Goal: Information Seeking & Learning: Learn about a topic

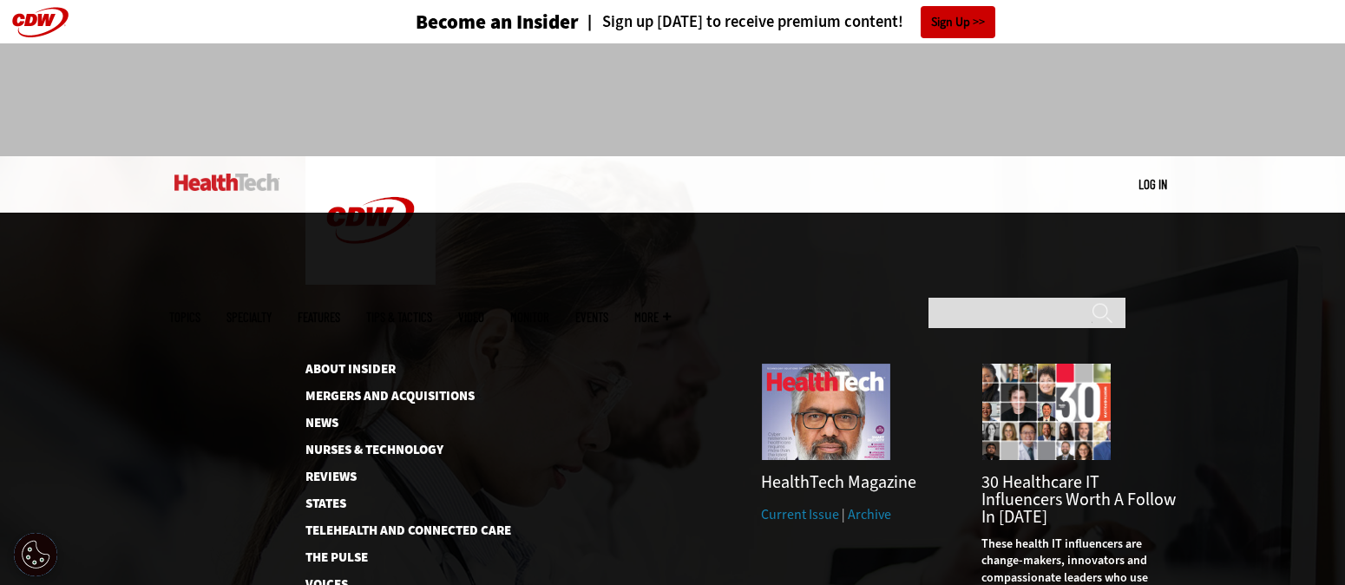
click at [861, 505] on link "Archive" at bounding box center [869, 514] width 43 height 18
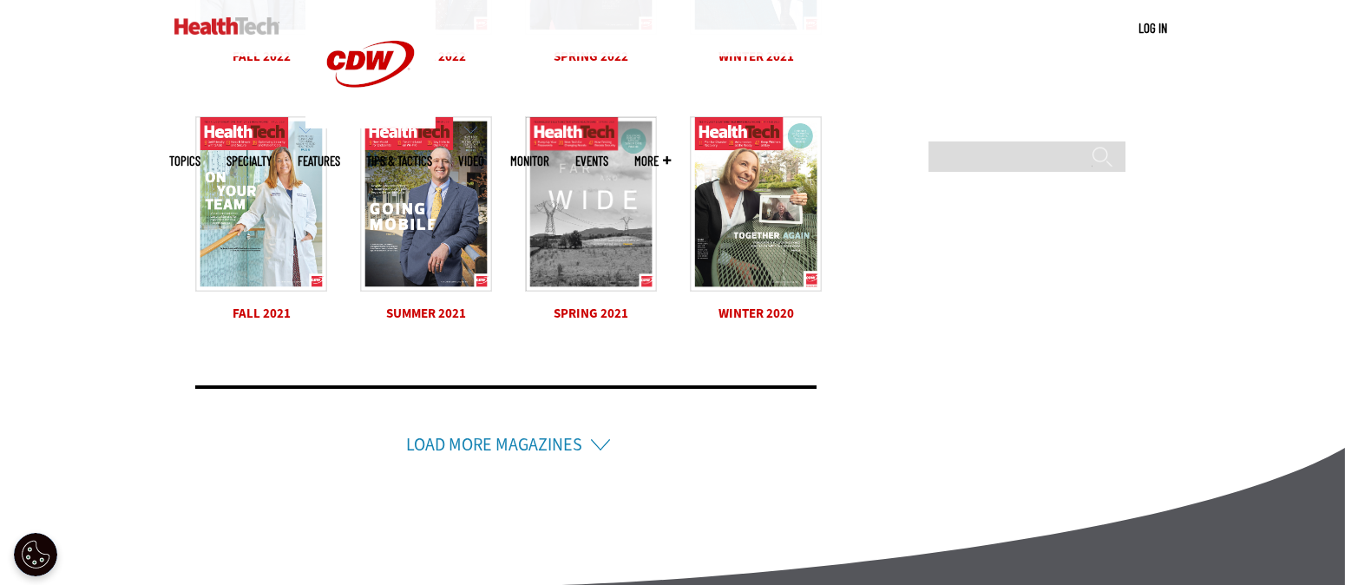
scroll to position [1191, 0]
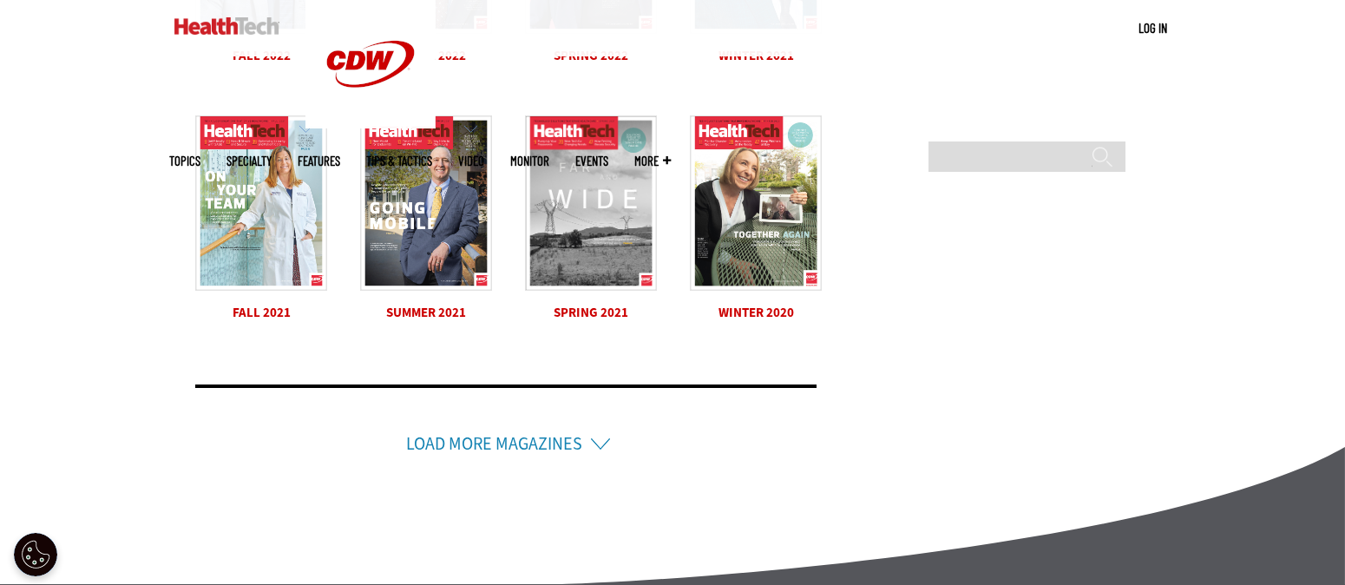
click at [598, 446] on li "Load More Magazines" at bounding box center [505, 420] width 621 height 73
click at [597, 443] on li "Load More Magazines" at bounding box center [505, 420] width 621 height 73
click at [539, 442] on link "Load More Magazines" at bounding box center [494, 443] width 176 height 23
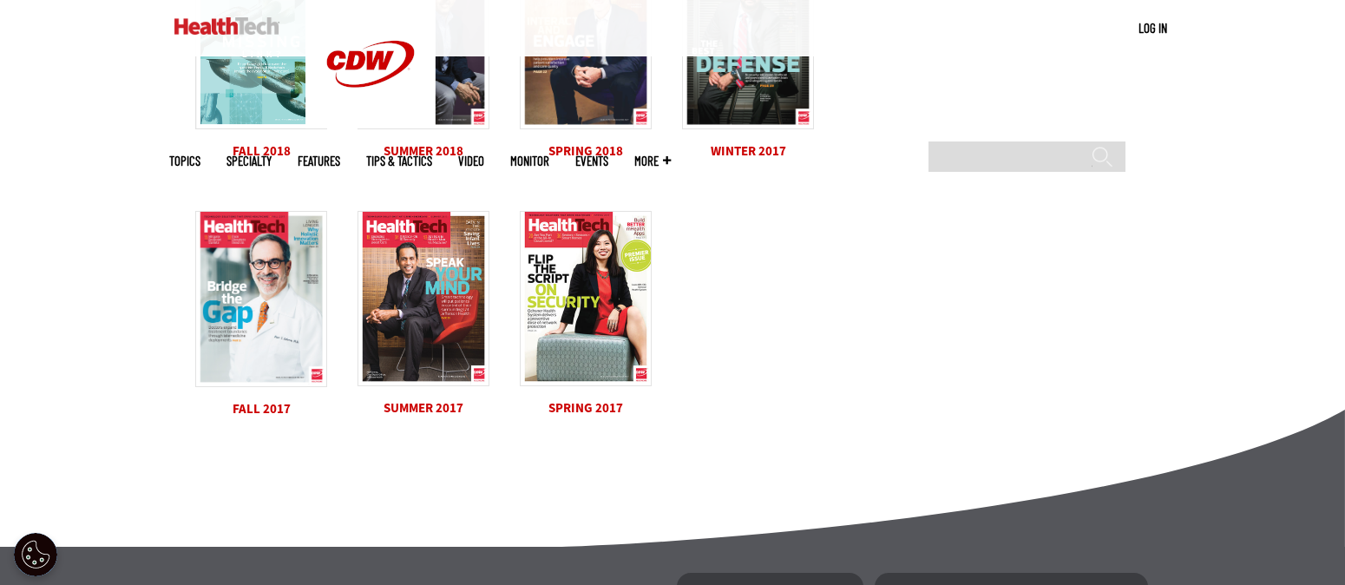
scroll to position [2124, 0]
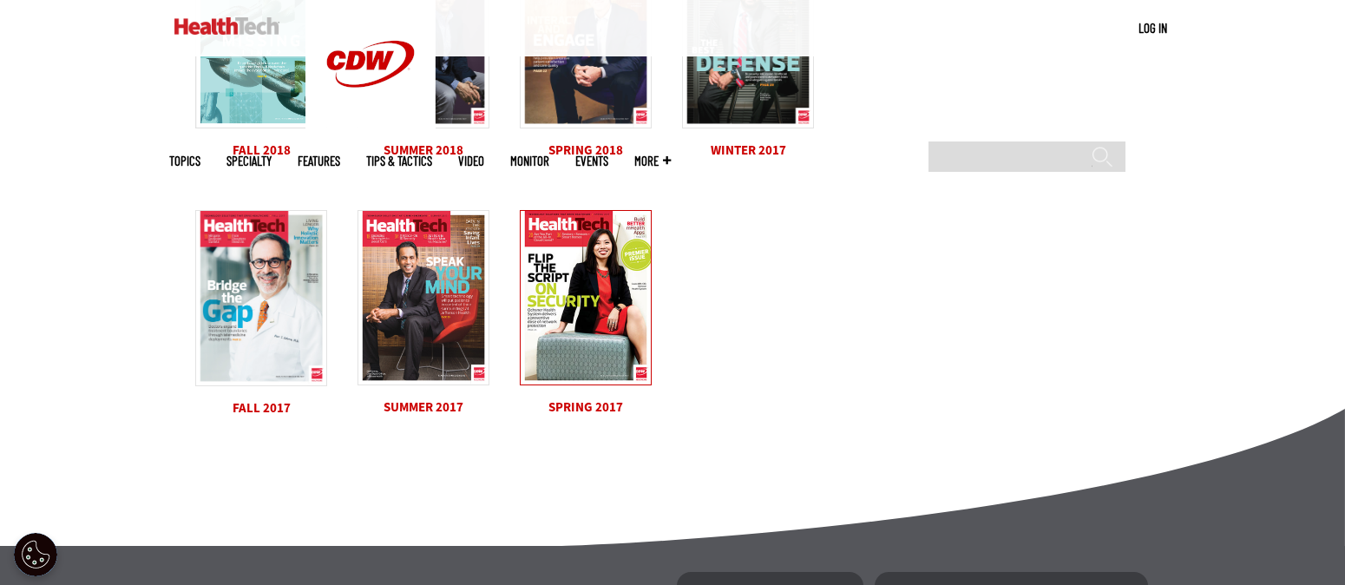
click at [594, 292] on img at bounding box center [586, 297] width 132 height 175
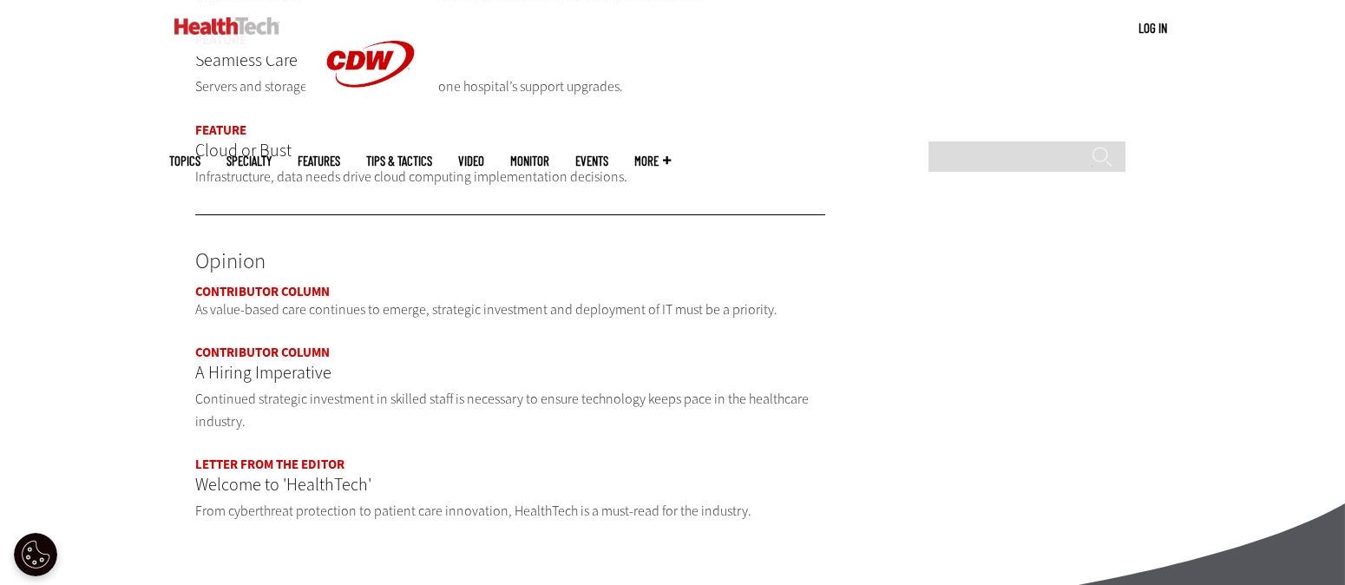
scroll to position [1648, 0]
click at [288, 281] on link "Contributor Column" at bounding box center [262, 289] width 134 height 17
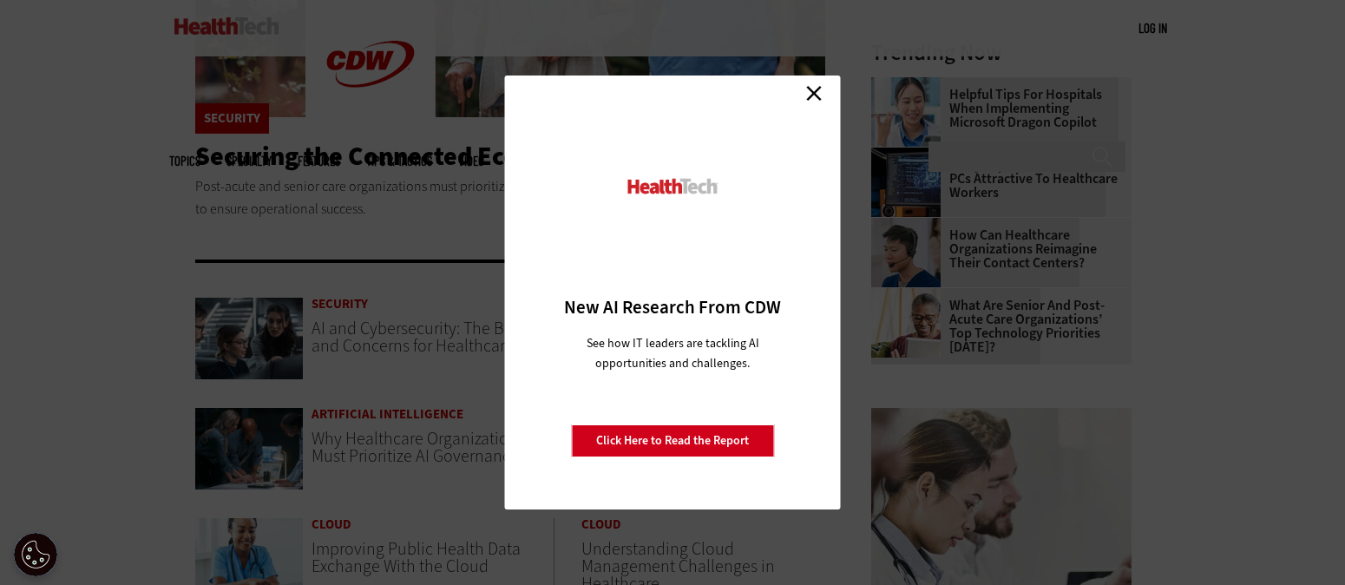
scroll to position [386, 0]
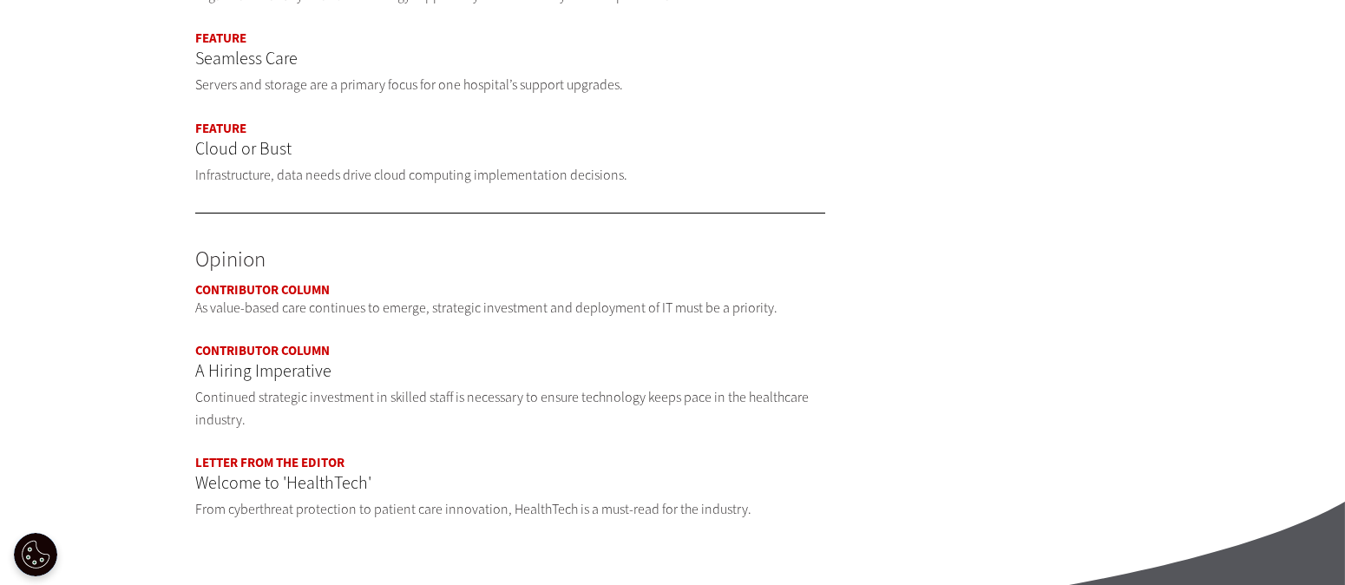
click at [289, 357] on p "A Hiring Imperative" at bounding box center [510, 371] width 630 height 28
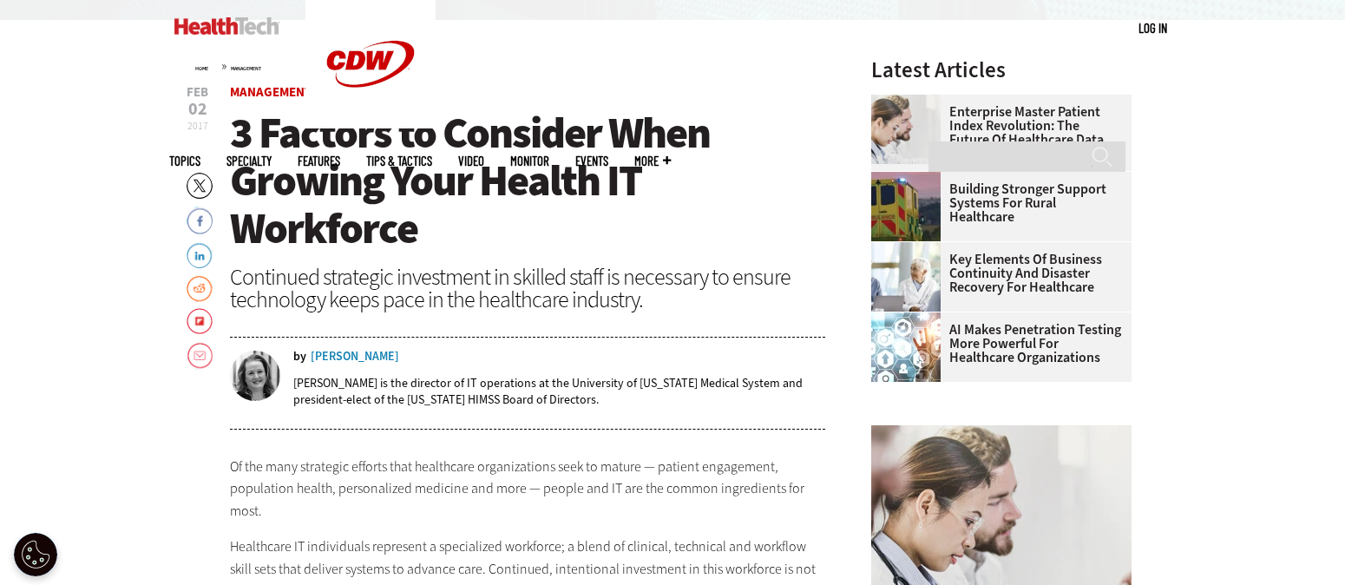
scroll to position [604, 0]
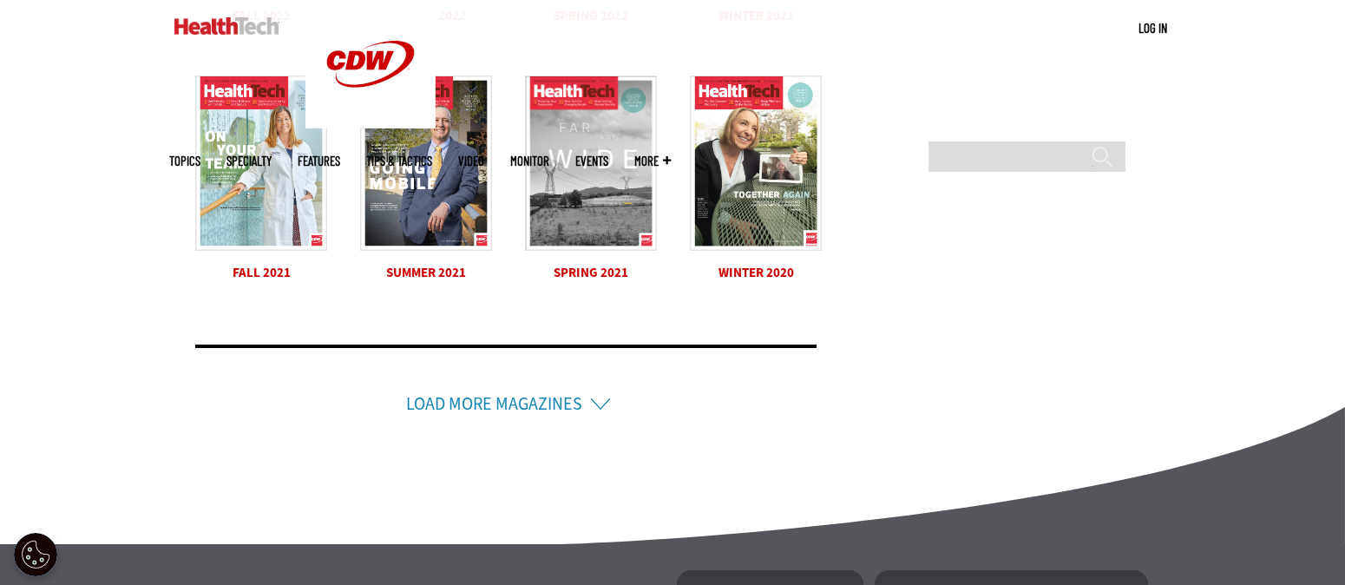
scroll to position [1230, 0]
click at [514, 397] on link "Load More Magazines" at bounding box center [494, 404] width 176 height 23
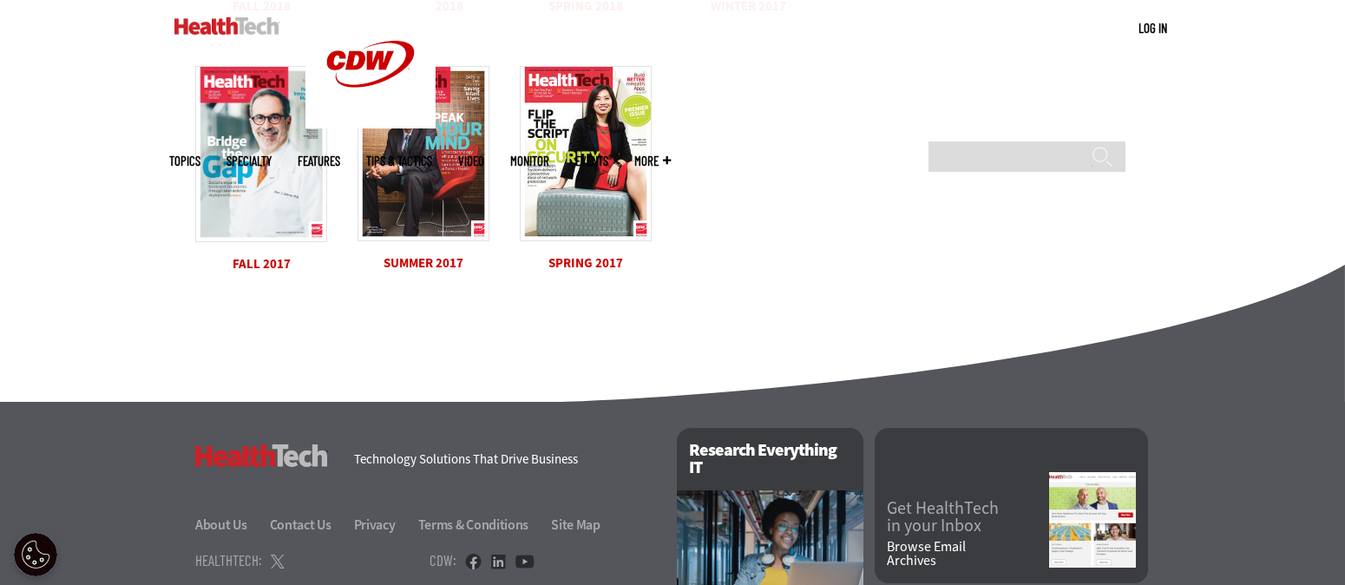
scroll to position [2266, 0]
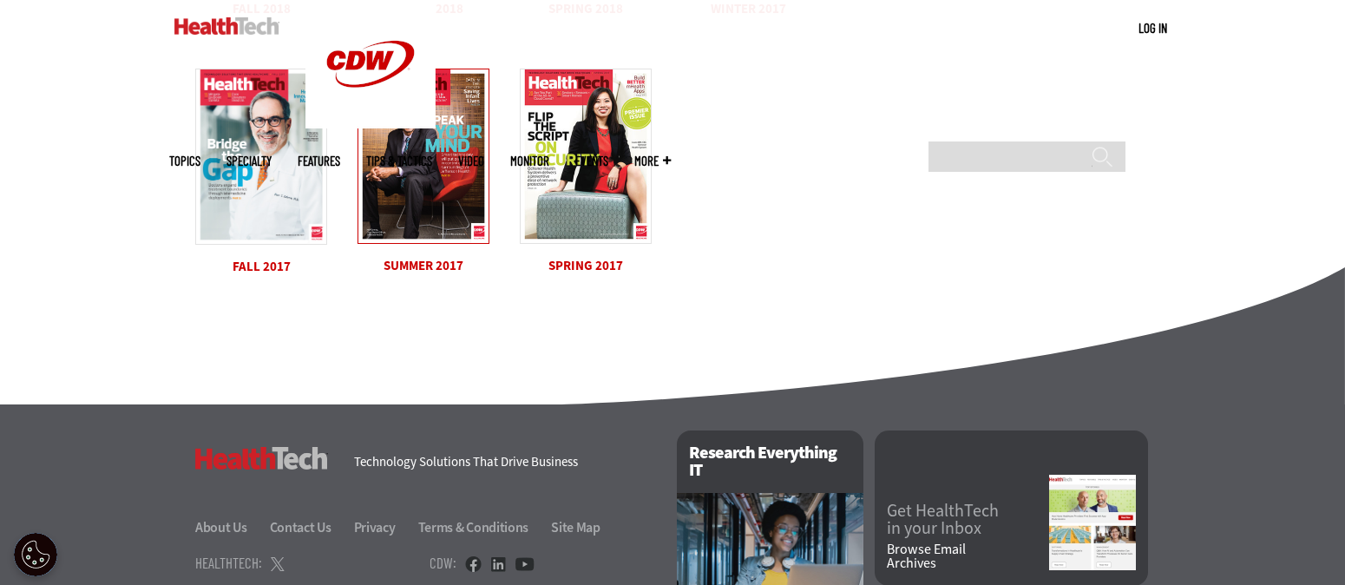
click at [424, 118] on img at bounding box center [423, 156] width 132 height 175
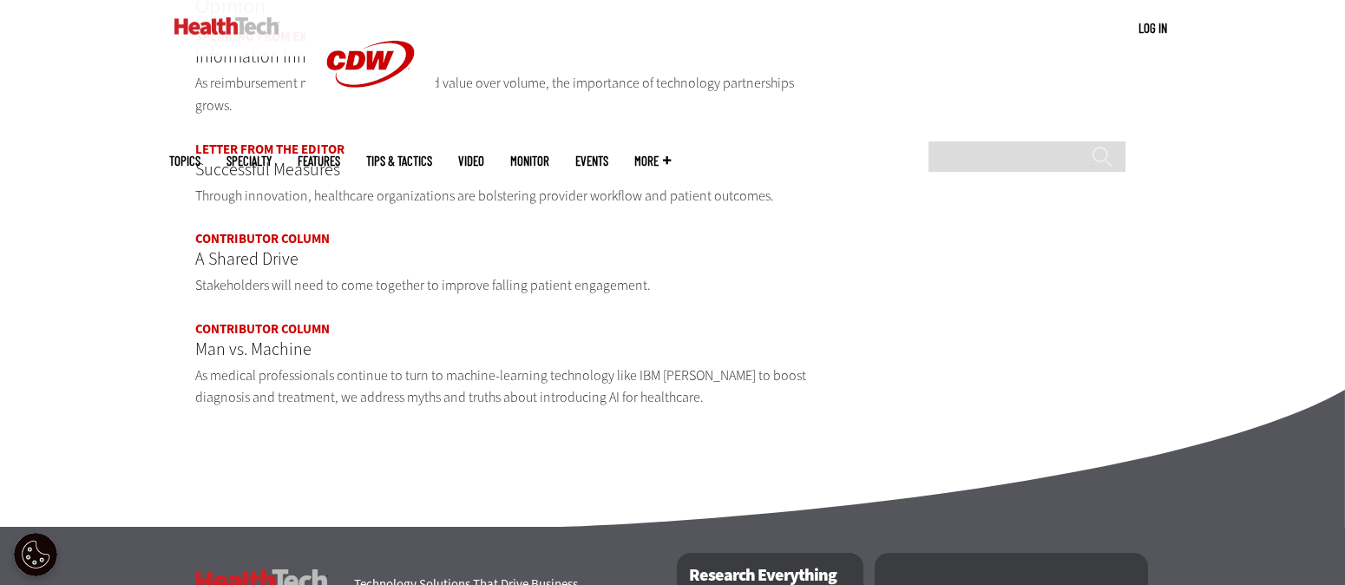
scroll to position [1739, 0]
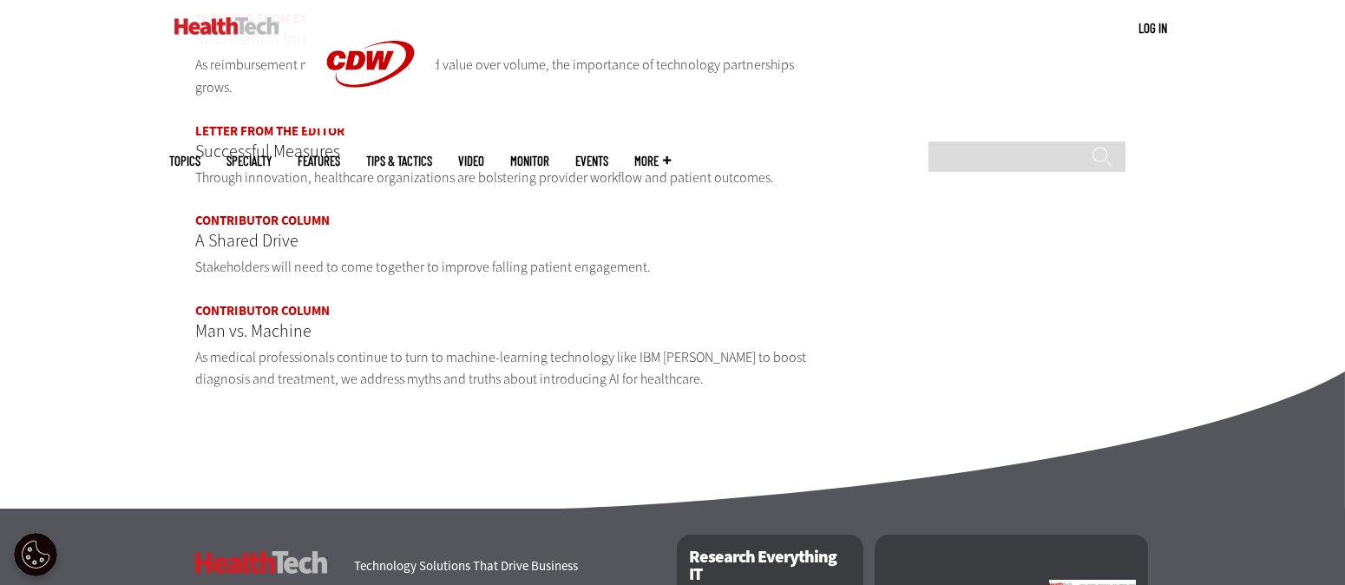
click at [244, 336] on p "Man vs. Machine" at bounding box center [510, 332] width 630 height 28
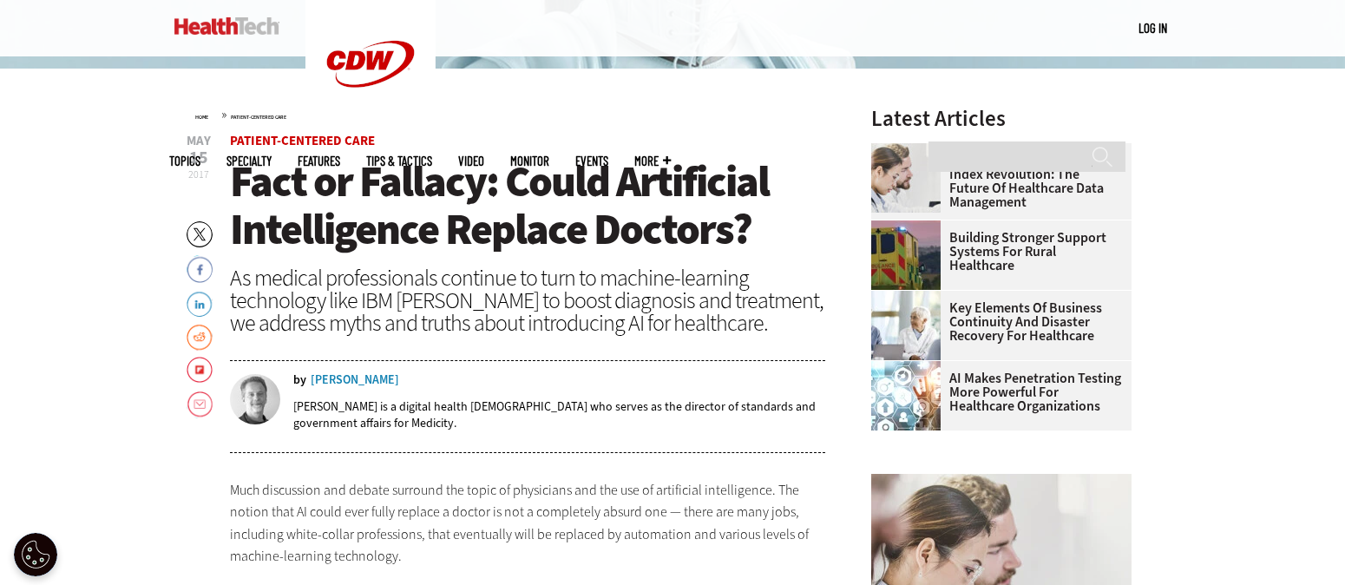
scroll to position [556, 0]
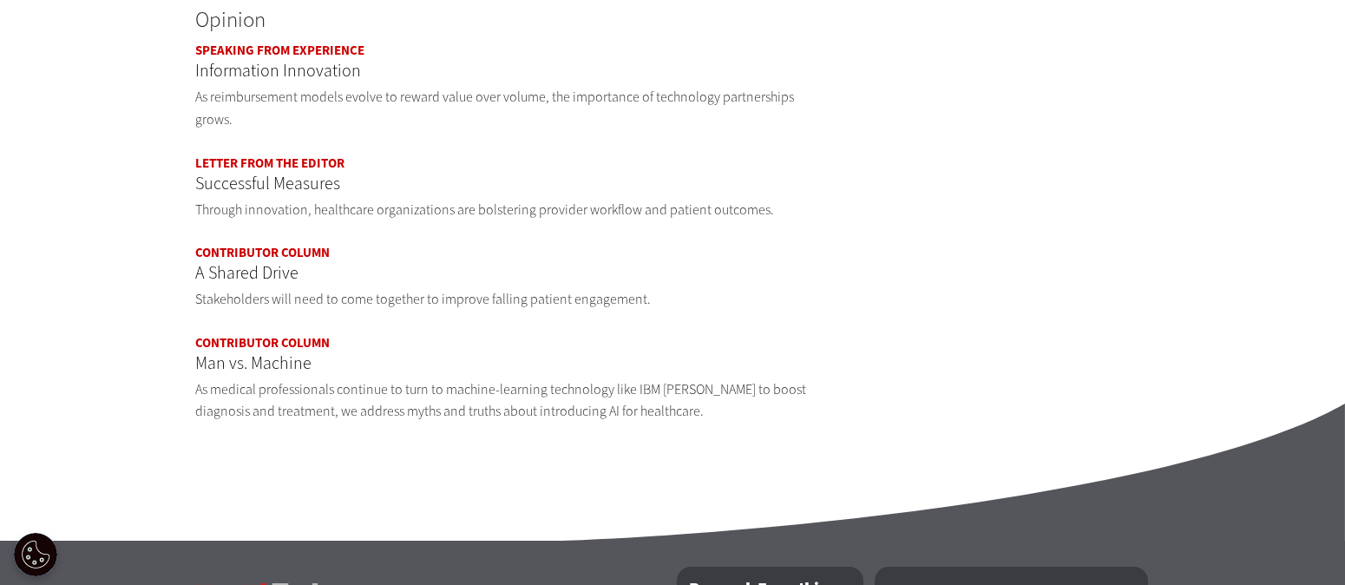
click at [252, 278] on p "A Shared Drive" at bounding box center [510, 273] width 630 height 28
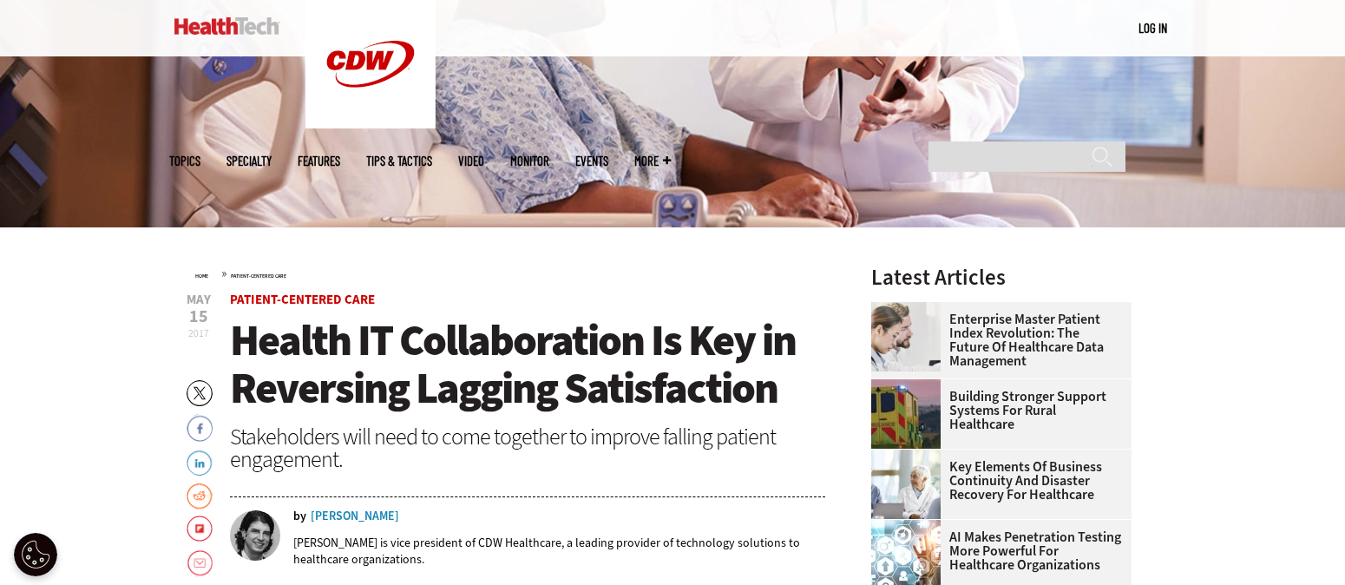
scroll to position [397, 0]
